Goal: Task Accomplishment & Management: Manage account settings

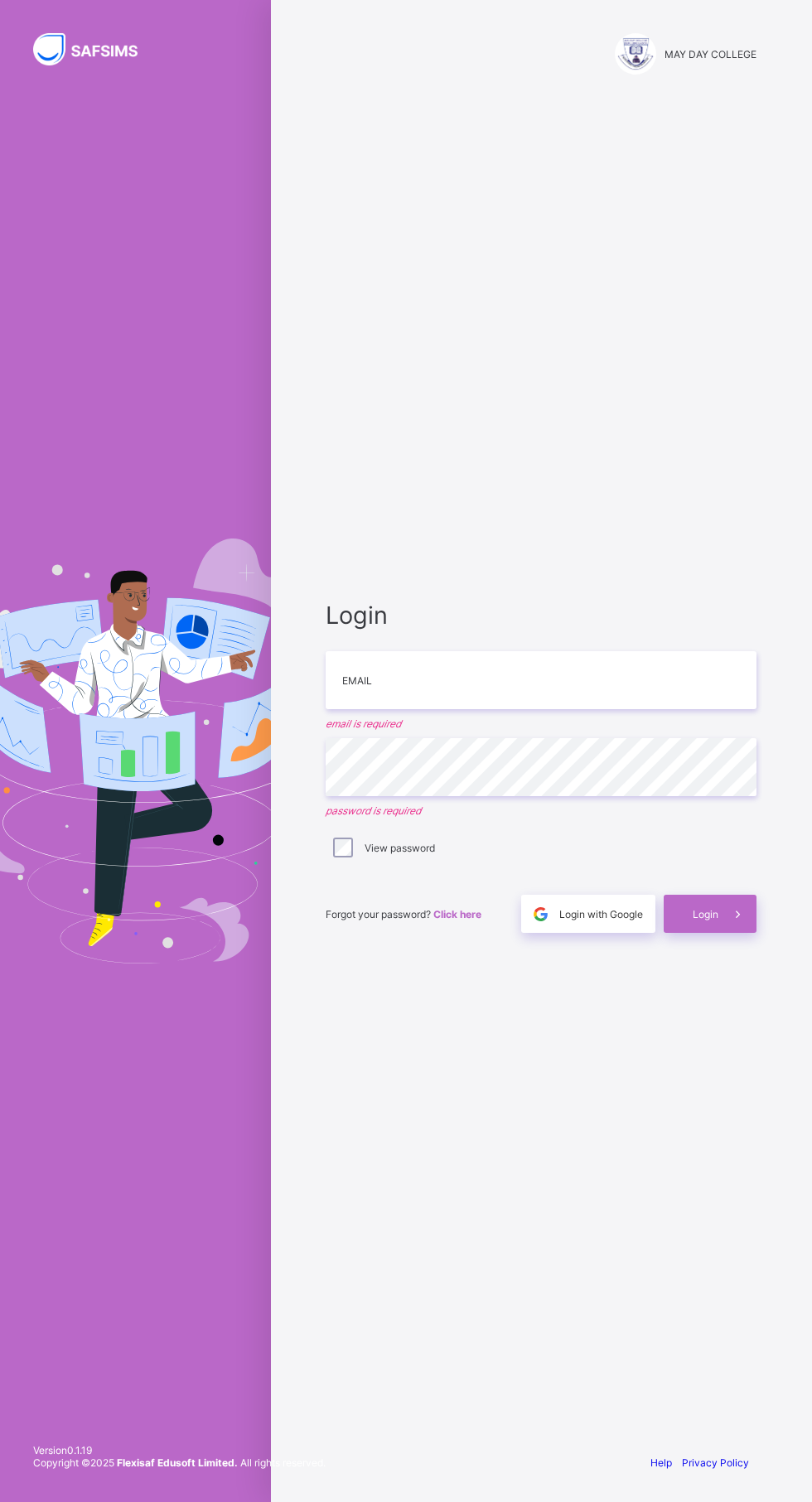
click at [597, 933] on div "Login with Google" at bounding box center [588, 913] width 134 height 38
click at [621, 920] on span "Login with Google" at bounding box center [600, 914] width 84 height 12
click at [643, 1127] on div "Login Email email is required Password password is required View password Forgo…" at bounding box center [540, 766] width 464 height 1346
